Goal: Task Accomplishment & Management: Use online tool/utility

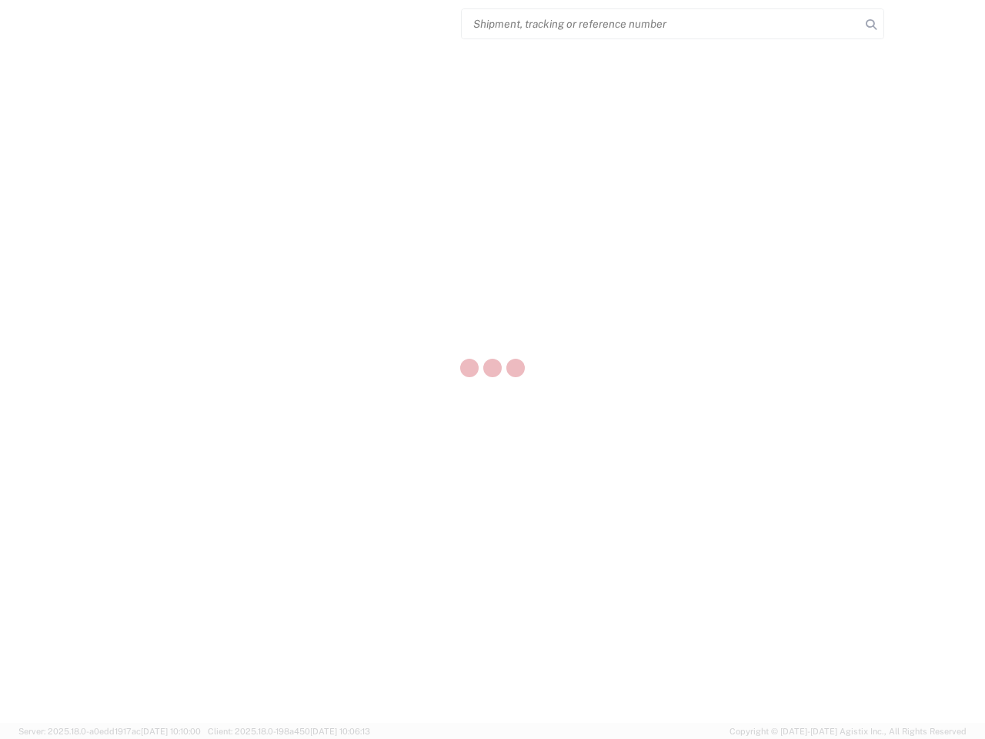
select select "US"
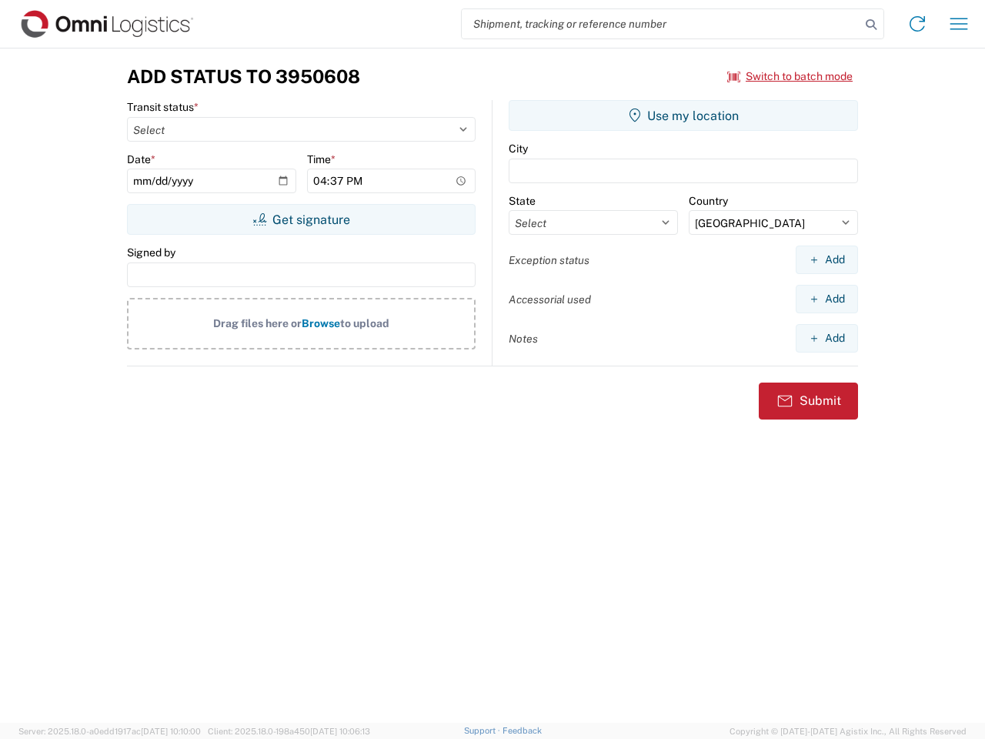
click at [661, 24] on input "search" at bounding box center [661, 23] width 399 height 29
click at [871, 25] on icon at bounding box center [871, 25] width 22 height 22
click at [917, 24] on icon at bounding box center [917, 24] width 25 height 25
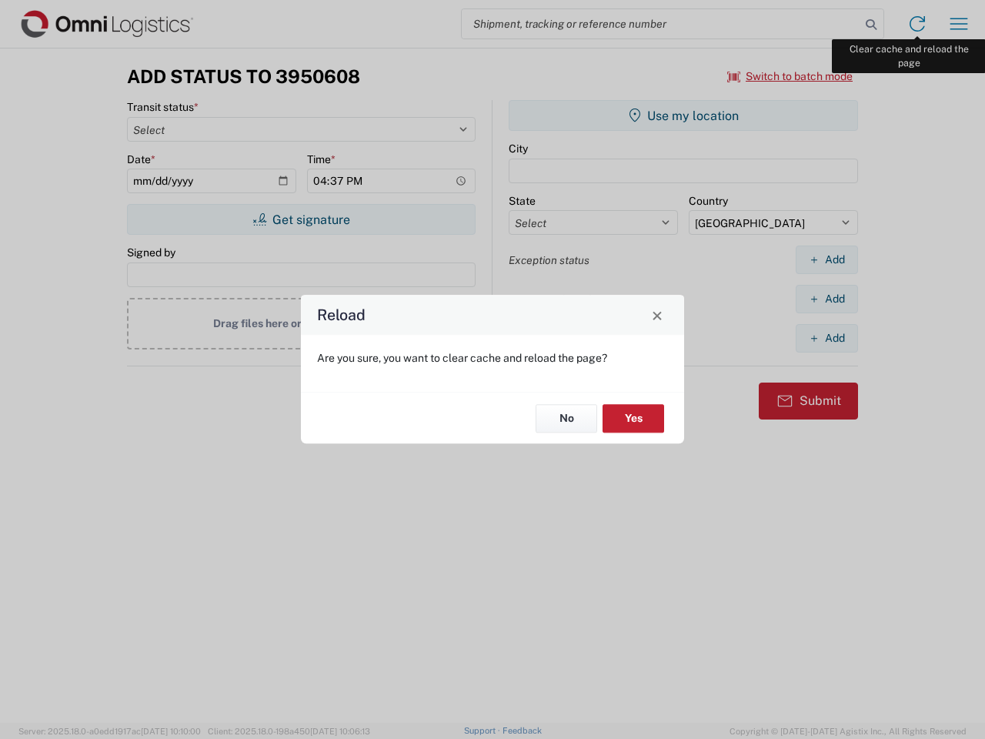
click at [959, 24] on div "Reload Are you sure, you want to clear cache and reload the page? No Yes" at bounding box center [492, 369] width 985 height 739
click at [790, 76] on div "Reload Are you sure, you want to clear cache and reload the page? No Yes" at bounding box center [492, 369] width 985 height 739
click at [301, 219] on div "Reload Are you sure, you want to clear cache and reload the page? No Yes" at bounding box center [492, 369] width 985 height 739
click at [683, 115] on div "Reload Are you sure, you want to clear cache and reload the page? No Yes" at bounding box center [492, 369] width 985 height 739
click at [826, 259] on div "Reload Are you sure, you want to clear cache and reload the page? No Yes" at bounding box center [492, 369] width 985 height 739
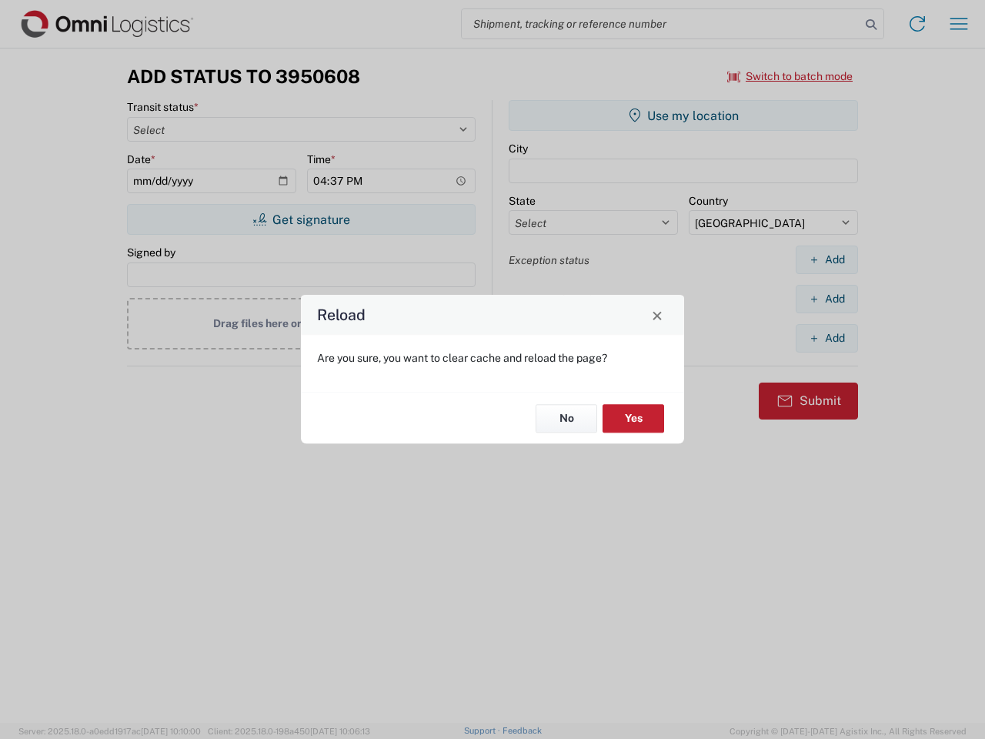
click at [826, 299] on div "Reload Are you sure, you want to clear cache and reload the page? No Yes" at bounding box center [492, 369] width 985 height 739
click at [826, 338] on div "Reload Are you sure, you want to clear cache and reload the page? No Yes" at bounding box center [492, 369] width 985 height 739
